Goal: Task Accomplishment & Management: Use online tool/utility

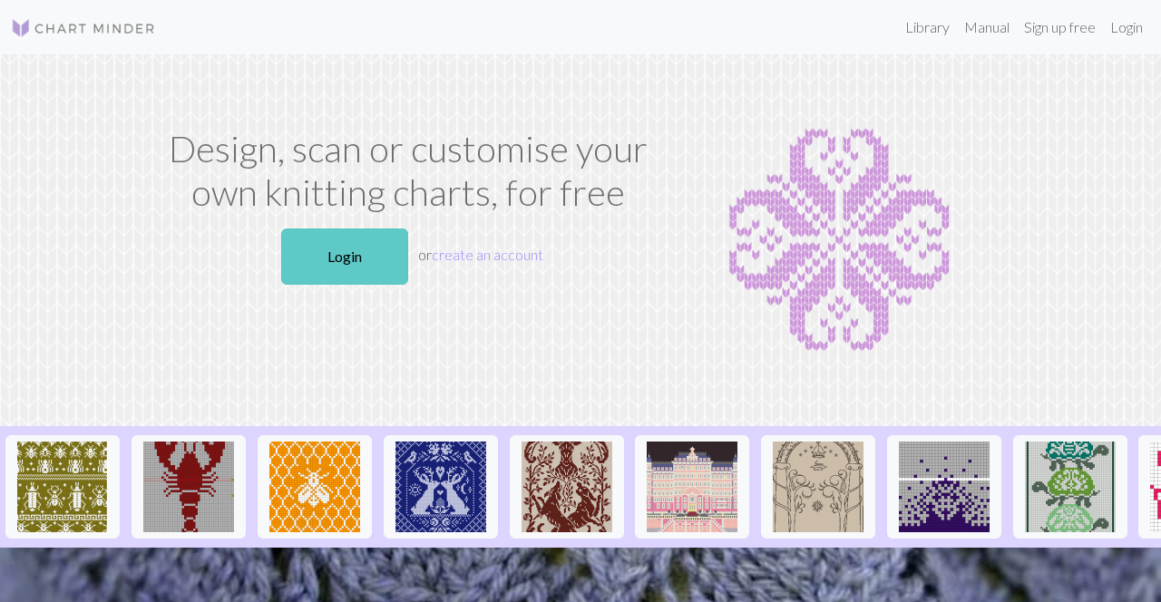
click at [354, 265] on link "Login" at bounding box center [344, 257] width 127 height 56
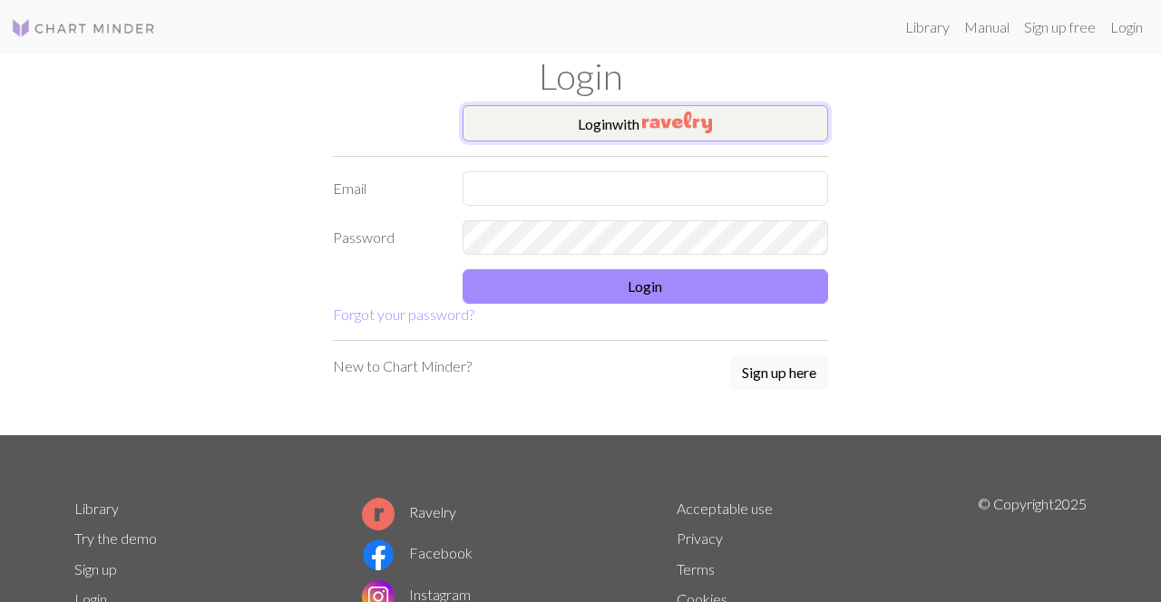
click at [739, 123] on button "Login with" at bounding box center [645, 123] width 366 height 36
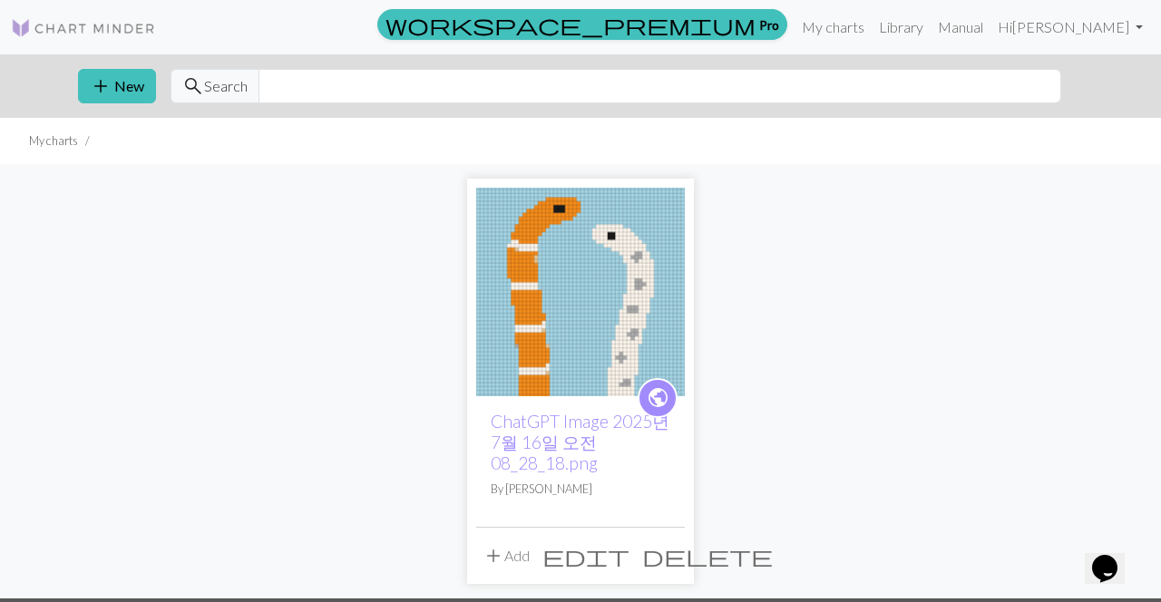
click at [585, 344] on img at bounding box center [580, 292] width 209 height 209
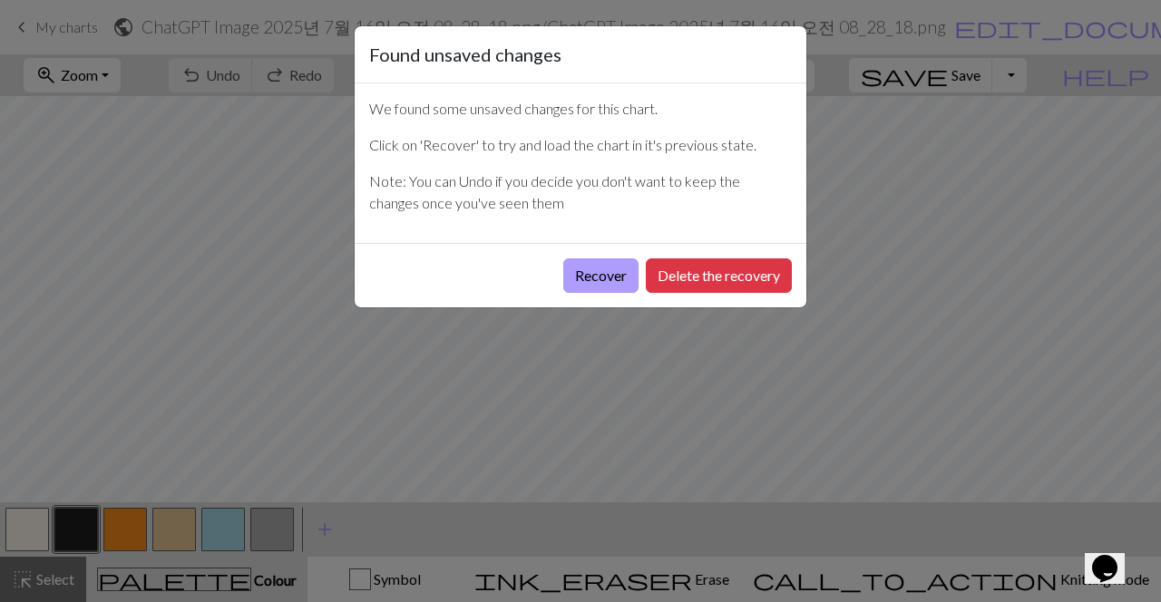
click at [587, 275] on button "Recover" at bounding box center [600, 275] width 75 height 34
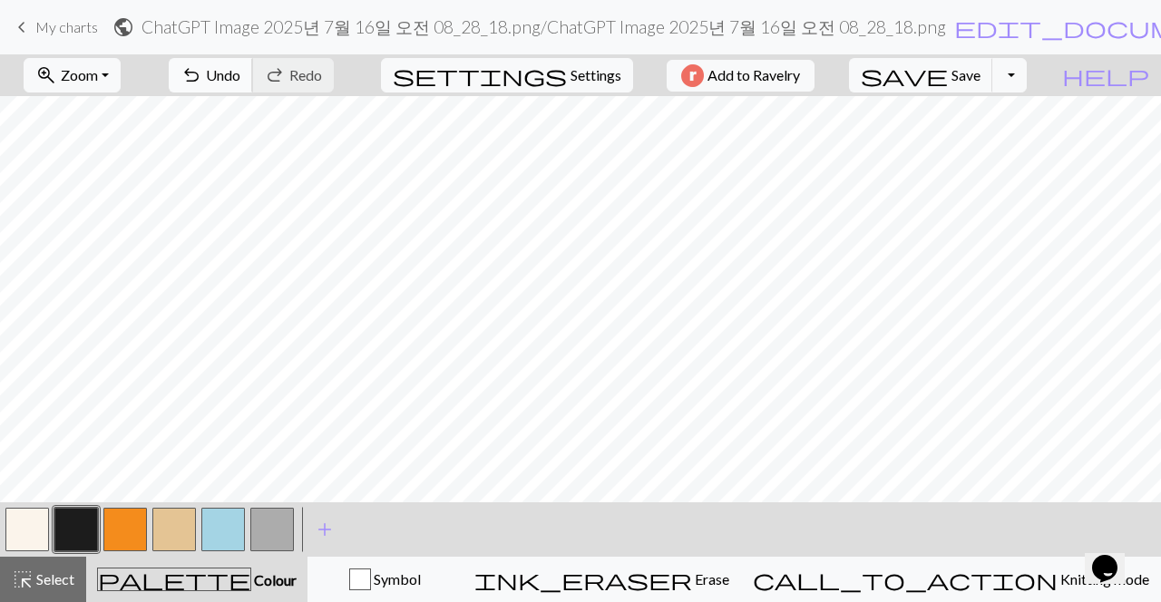
click at [240, 73] on span "Undo" at bounding box center [223, 74] width 34 height 17
click at [314, 73] on div "undo Undo Undo redo Redo Redo" at bounding box center [251, 75] width 192 height 42
click at [1027, 73] on button "Toggle Dropdown" at bounding box center [1009, 75] width 34 height 34
click at [1005, 153] on button "save_alt Download" at bounding box center [875, 144] width 299 height 29
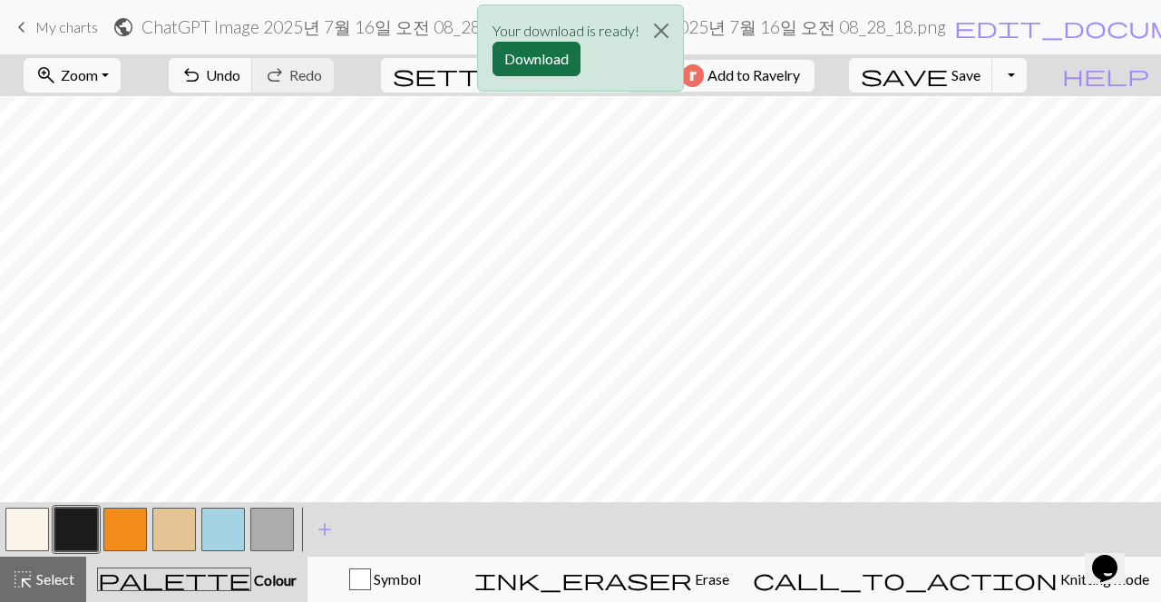
click at [560, 60] on button "Download" at bounding box center [536, 59] width 88 height 34
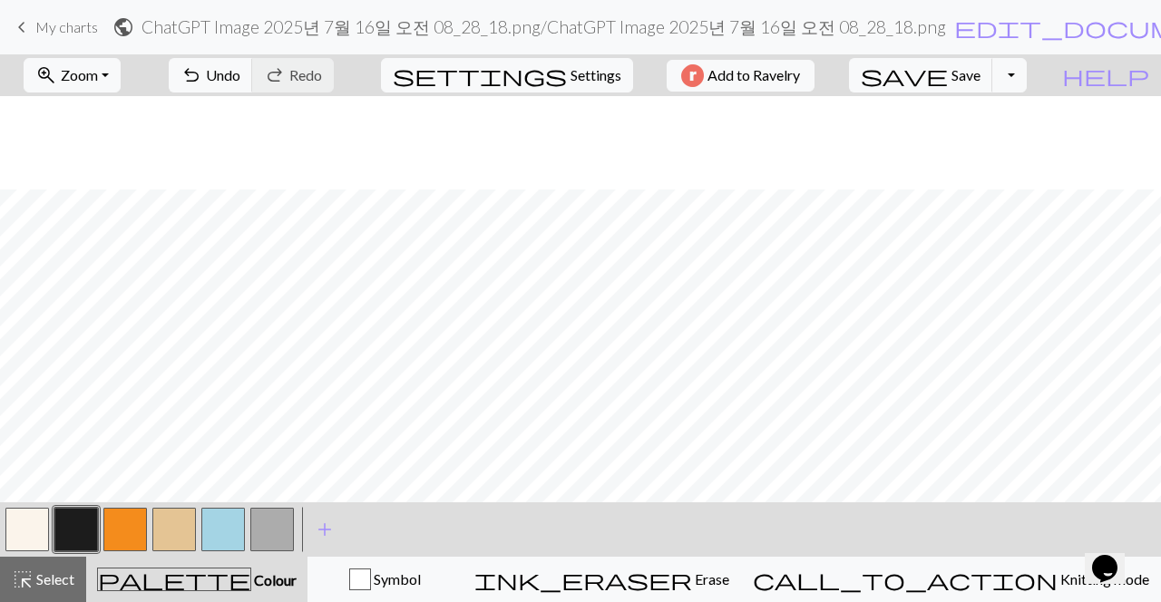
scroll to position [297, 0]
click at [21, 519] on button "button" at bounding box center [27, 530] width 44 height 44
click at [136, 519] on button "button" at bounding box center [125, 530] width 44 height 44
click at [230, 535] on button "button" at bounding box center [223, 530] width 44 height 44
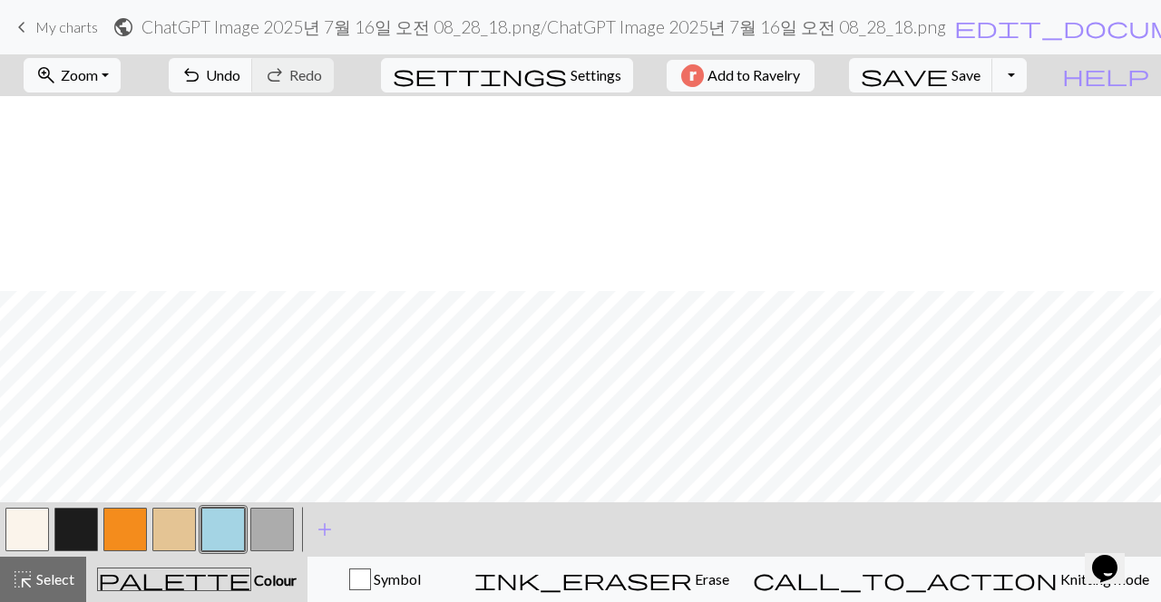
scroll to position [988, 0]
click at [31, 527] on button "button" at bounding box center [27, 530] width 44 height 44
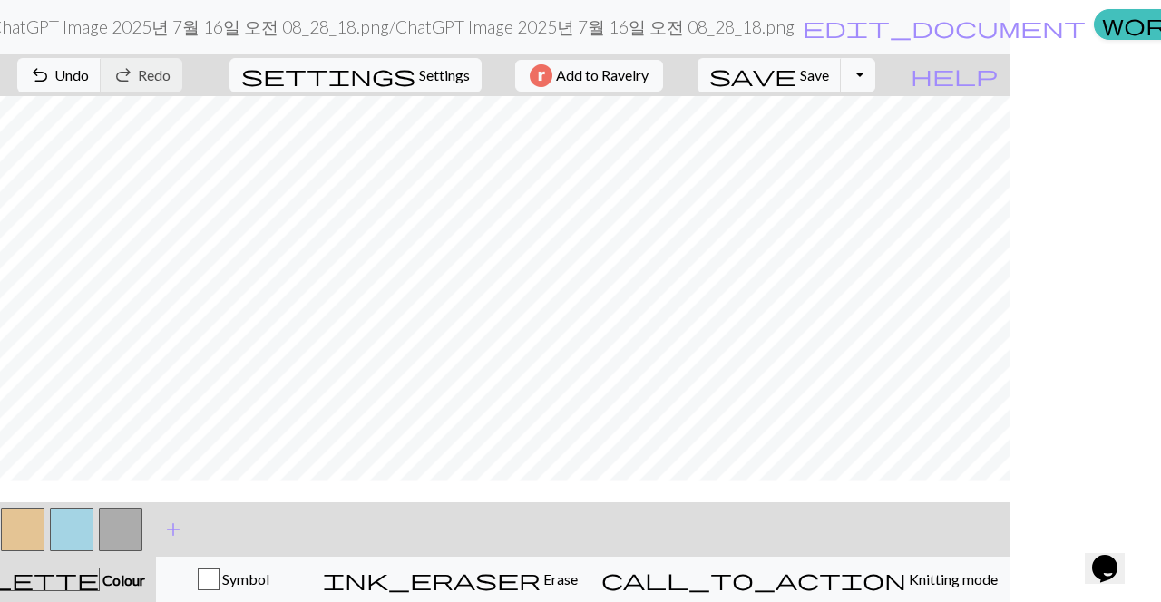
scroll to position [203, 0]
click at [875, 70] on button "Toggle Dropdown" at bounding box center [858, 75] width 34 height 34
click at [852, 141] on button "save_alt Download" at bounding box center [724, 144] width 299 height 29
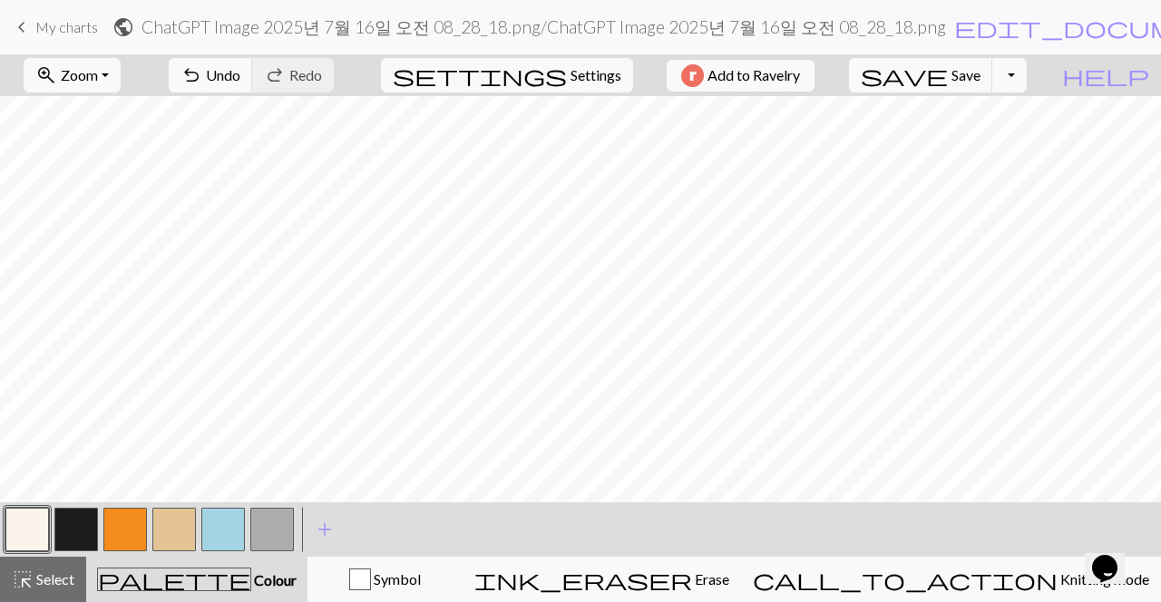
click at [121, 514] on button "button" at bounding box center [125, 530] width 44 height 44
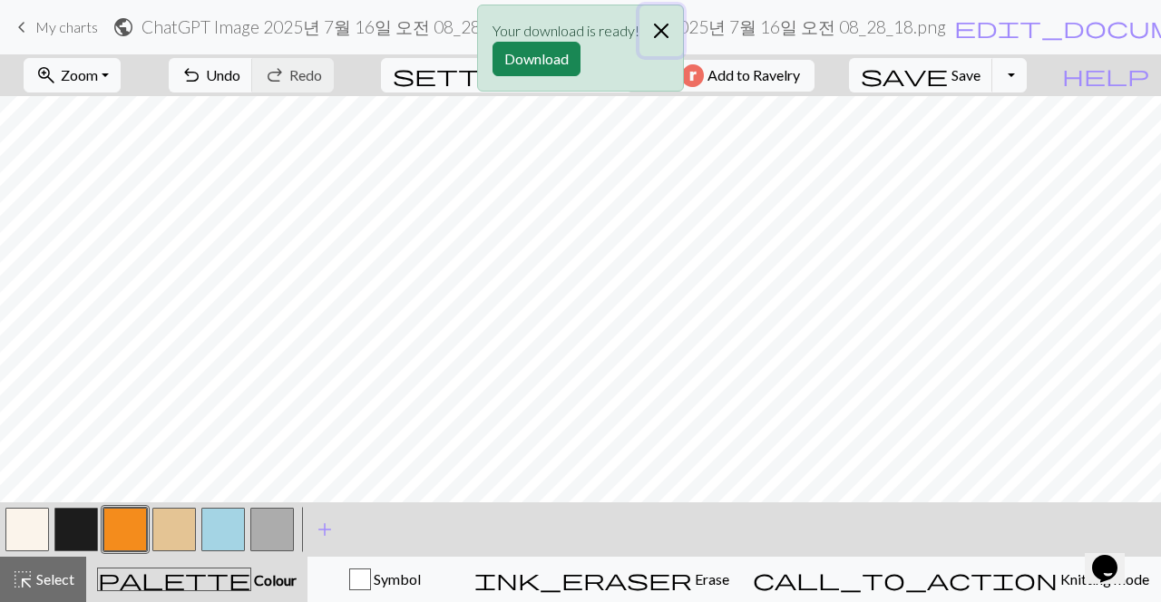
click at [668, 28] on button "Close" at bounding box center [661, 30] width 44 height 51
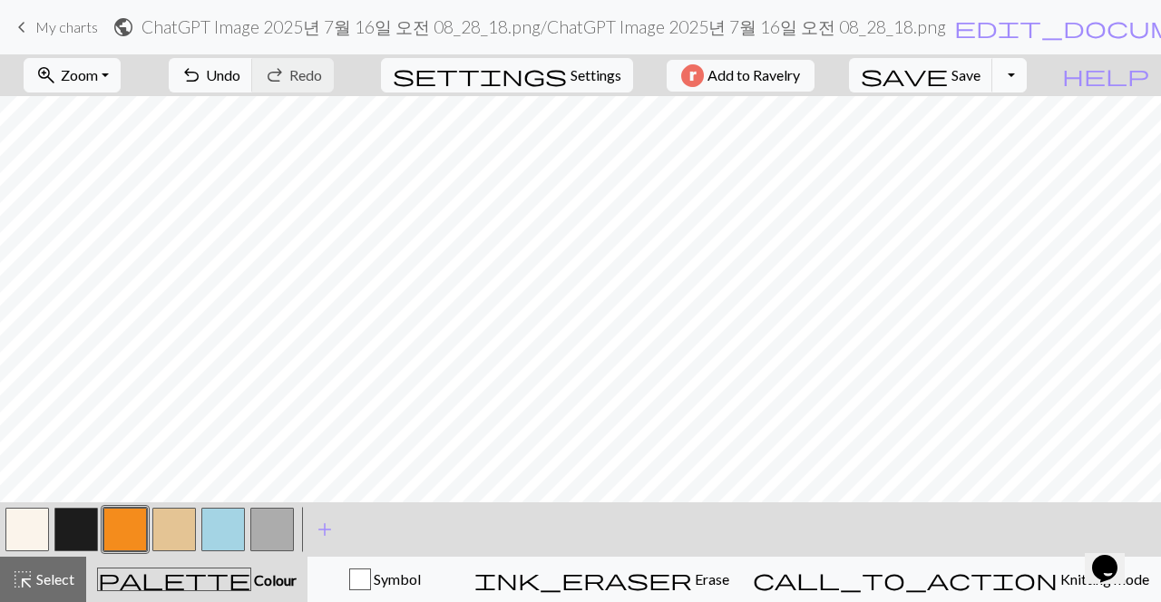
click at [1027, 81] on button "Toggle Dropdown" at bounding box center [1009, 75] width 34 height 34
click at [981, 143] on button "save_alt Download" at bounding box center [875, 144] width 299 height 29
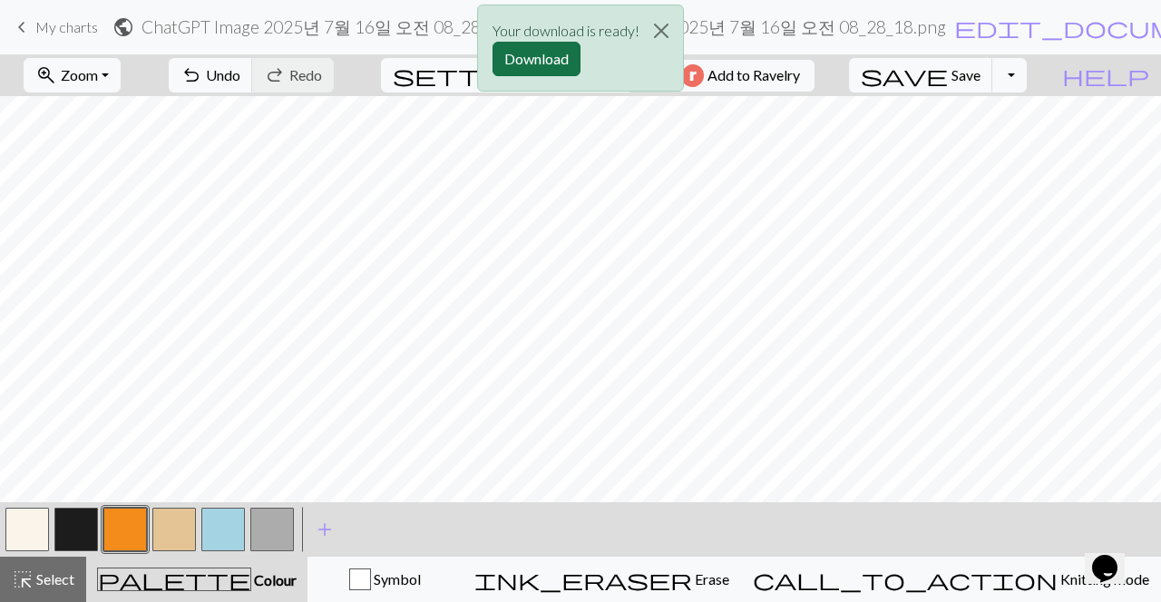
click at [564, 67] on button "Download" at bounding box center [536, 59] width 88 height 34
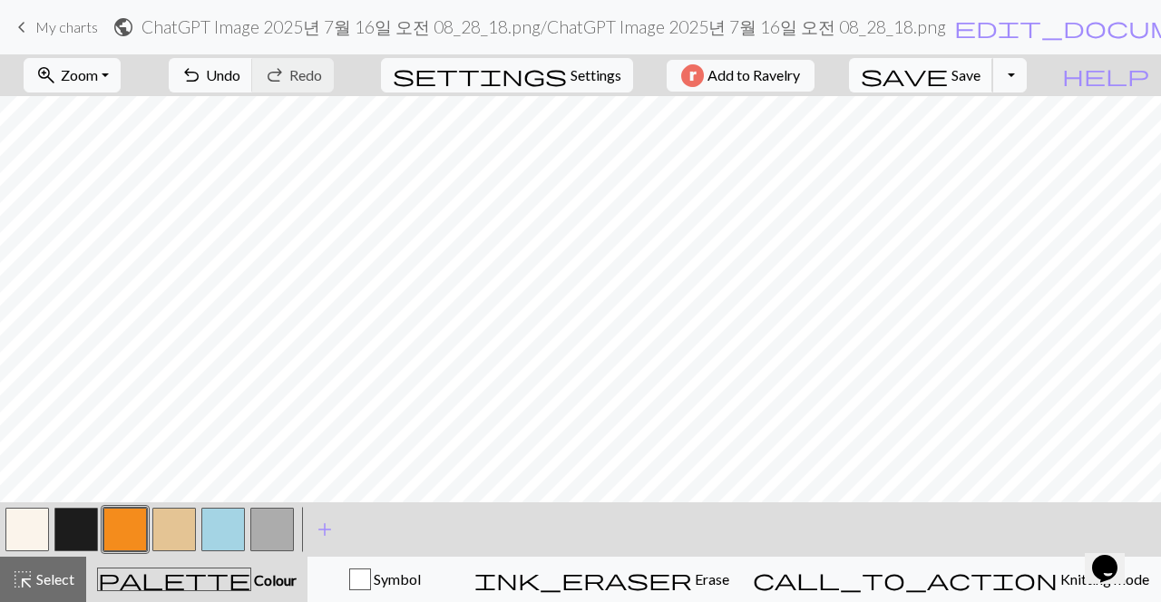
click at [948, 72] on span "save" at bounding box center [904, 75] width 87 height 25
click at [980, 74] on span "Save" at bounding box center [965, 74] width 29 height 17
click at [1027, 74] on button "Toggle Dropdown" at bounding box center [1009, 75] width 34 height 34
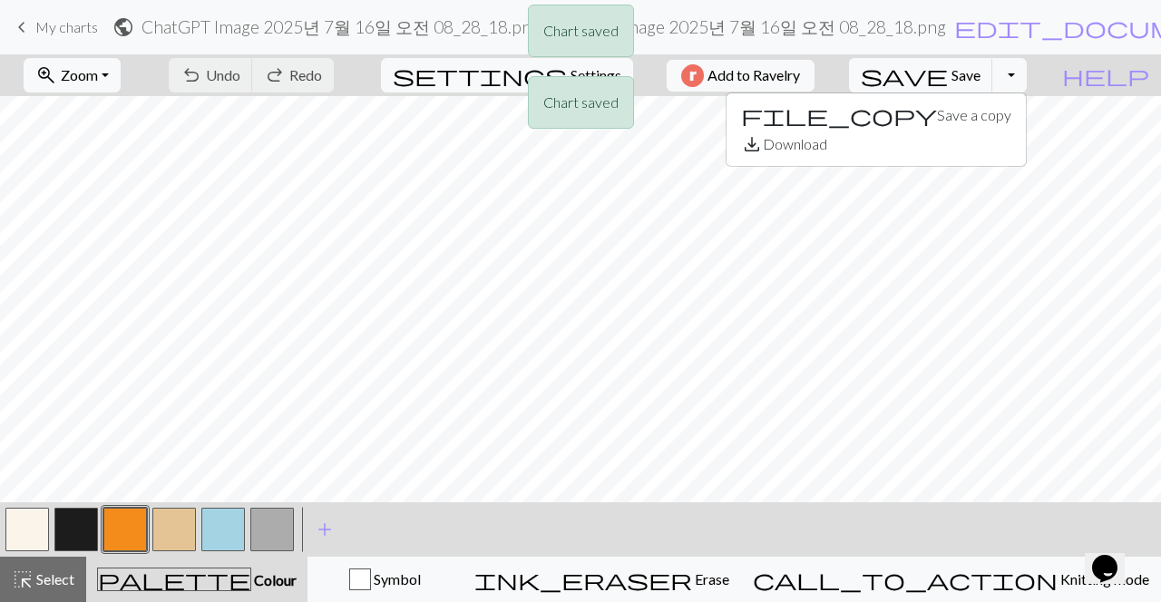
click at [1008, 108] on div "Chart saved Chart saved" at bounding box center [580, 71] width 1161 height 143
